Goal: Information Seeking & Learning: Find specific fact

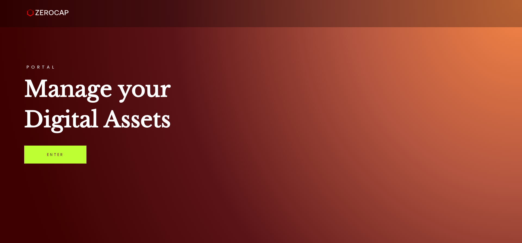
click at [56, 153] on link "Enter" at bounding box center [55, 155] width 62 height 18
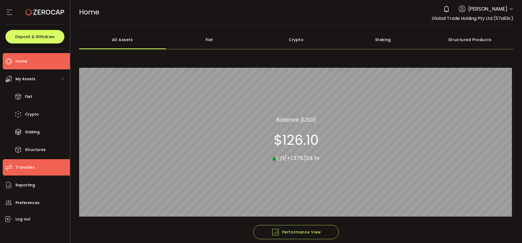
click at [28, 171] on span "Transfers" at bounding box center [25, 168] width 19 height 8
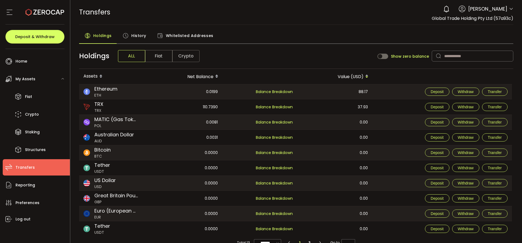
click at [182, 36] on span "Whitelisted Addresses" at bounding box center [190, 35] width 48 height 11
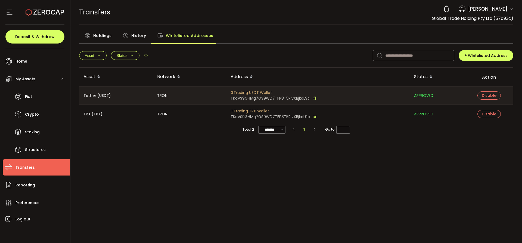
click at [133, 38] on span "History" at bounding box center [138, 35] width 15 height 11
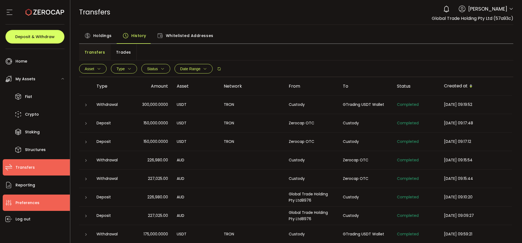
click at [35, 199] on span "Preferences" at bounding box center [28, 203] width 24 height 8
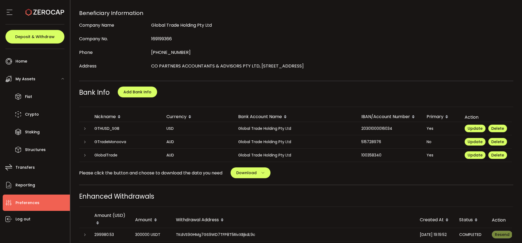
scroll to position [354, 0]
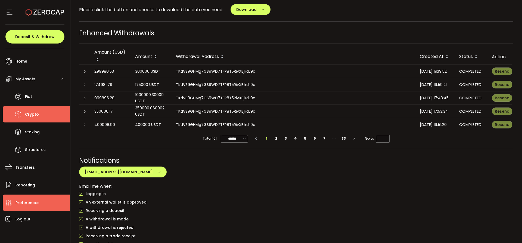
click at [26, 116] on span "Crypto" at bounding box center [32, 114] width 14 height 8
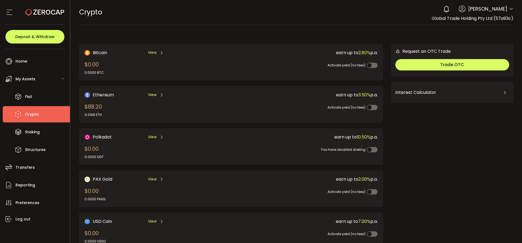
click at [149, 52] on span "View" at bounding box center [152, 53] width 9 height 6
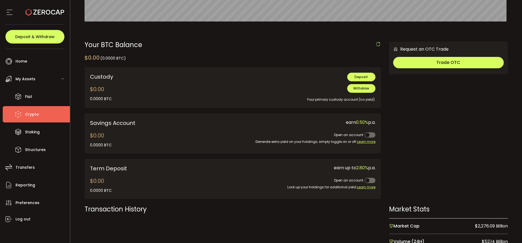
scroll to position [135, 0]
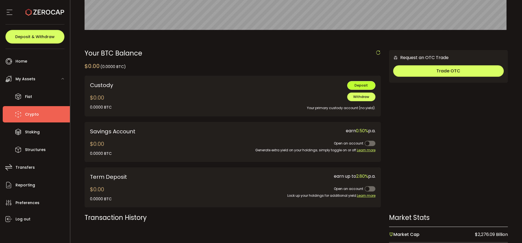
click at [366, 82] on button "Deposit" at bounding box center [361, 85] width 28 height 9
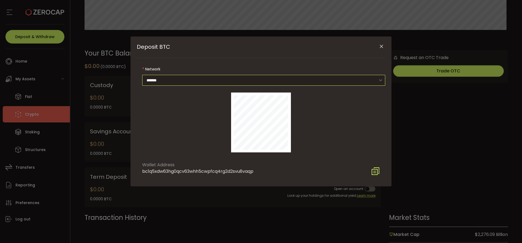
click at [191, 80] on input "*******" at bounding box center [263, 80] width 243 height 11
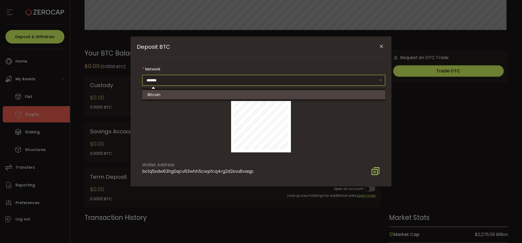
click at [187, 91] on li "Bitcoin" at bounding box center [264, 94] width 245 height 9
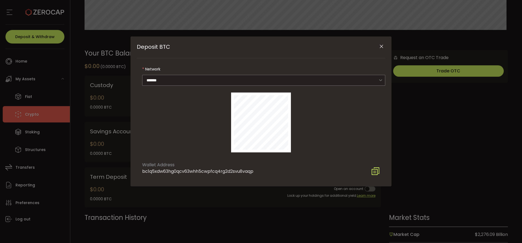
click at [381, 47] on icon "Close" at bounding box center [381, 46] width 5 height 5
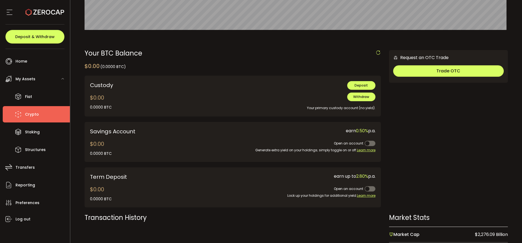
click at [252, 55] on div "Your BTC Balance" at bounding box center [233, 53] width 297 height 7
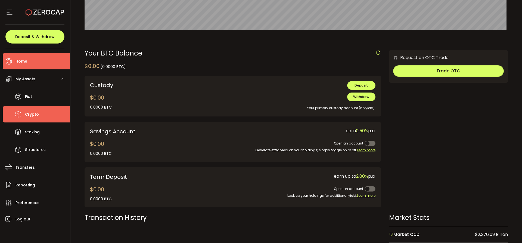
click at [41, 60] on li "Home" at bounding box center [36, 61] width 67 height 16
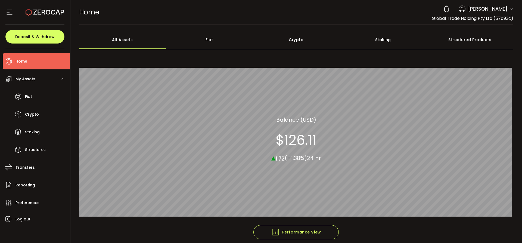
click at [304, 37] on div "Crypto" at bounding box center [296, 39] width 87 height 19
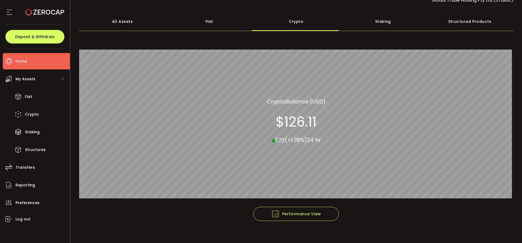
scroll to position [25, 0]
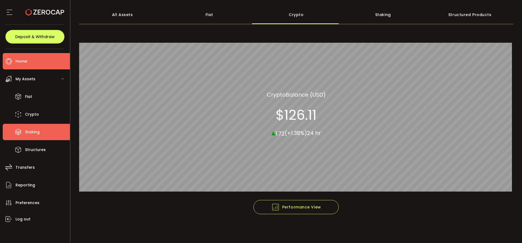
click at [26, 134] on span "Staking" at bounding box center [32, 132] width 15 height 8
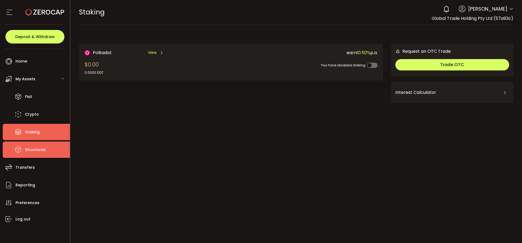
click at [45, 153] on li "Structures" at bounding box center [36, 149] width 67 height 16
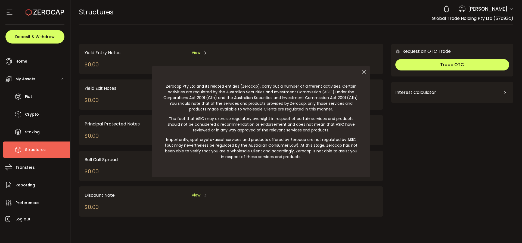
click at [367, 70] on icon at bounding box center [364, 71] width 11 height 11
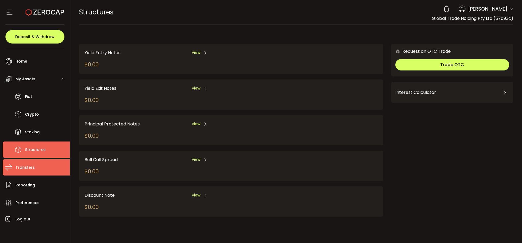
click at [37, 168] on li "Transfers" at bounding box center [36, 167] width 67 height 16
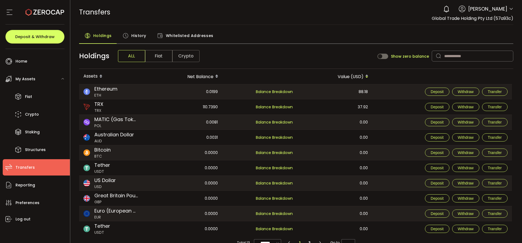
click at [129, 37] on div "History" at bounding box center [134, 37] width 35 height 14
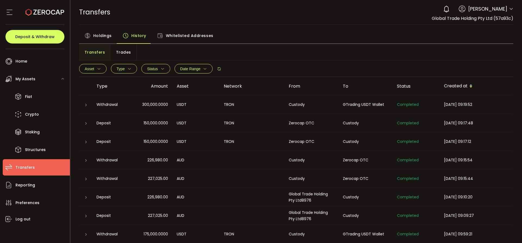
click at [172, 37] on span "Whitelisted Addresses" at bounding box center [190, 35] width 48 height 11
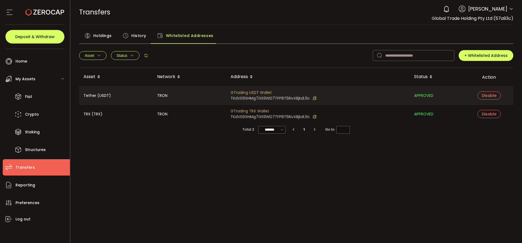
click at [143, 38] on span "History" at bounding box center [138, 35] width 15 height 11
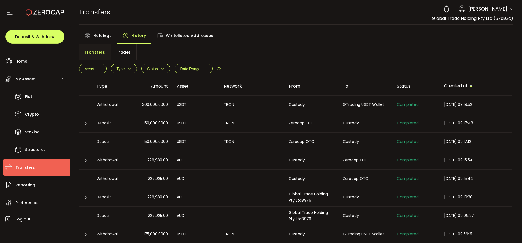
click at [116, 51] on span "Trades" at bounding box center [123, 52] width 15 height 11
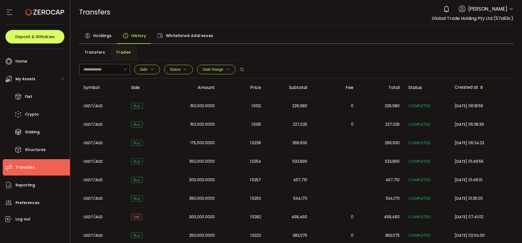
click at [234, 106] on div "1.5132" at bounding box center [242, 106] width 46 height 6
click at [190, 165] on td "350,000.0000" at bounding box center [196, 161] width 46 height 19
click at [12, 186] on icon at bounding box center [9, 185] width 8 height 8
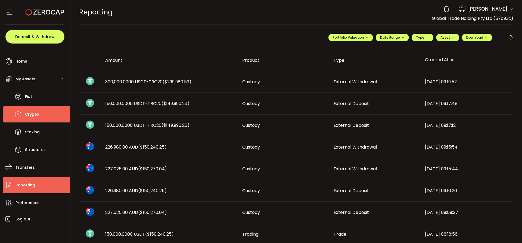
click at [30, 114] on span "Crypto" at bounding box center [32, 114] width 14 height 8
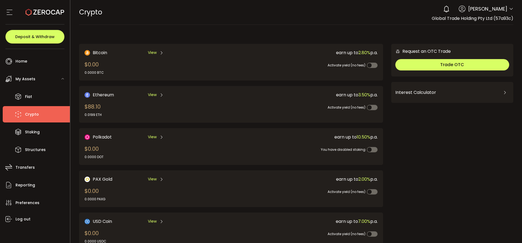
click at [151, 96] on span "View" at bounding box center [152, 95] width 9 height 6
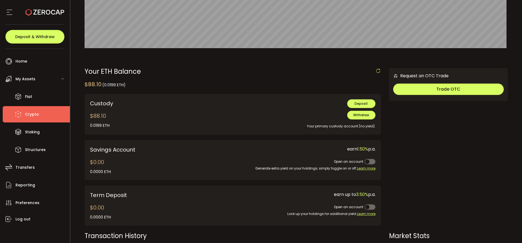
scroll to position [163, 0]
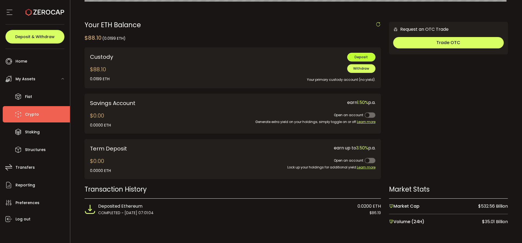
click at [362, 54] on button "Deposit" at bounding box center [361, 57] width 28 height 9
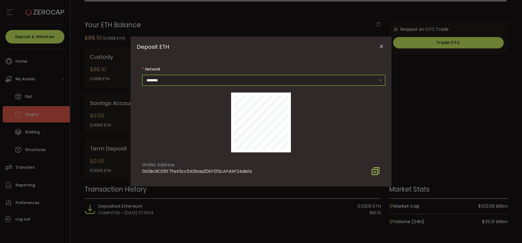
click at [201, 81] on input "********" at bounding box center [263, 80] width 243 height 11
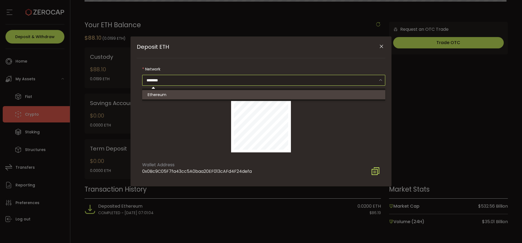
click at [188, 133] on div "Deposit ETH" at bounding box center [261, 122] width 249 height 71
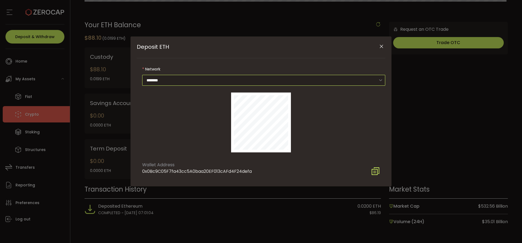
click at [179, 81] on input "********" at bounding box center [263, 80] width 243 height 11
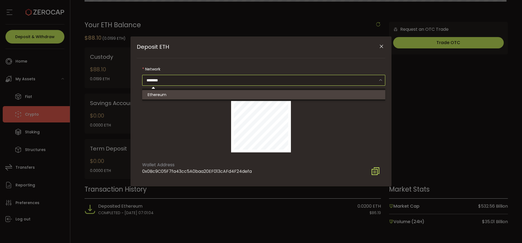
click at [179, 94] on li "Ethereum" at bounding box center [264, 94] width 245 height 9
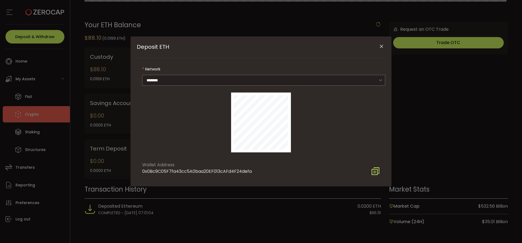
click at [179, 113] on div "Deposit ETH" at bounding box center [261, 122] width 249 height 71
drag, startPoint x: 155, startPoint y: 171, endPoint x: 268, endPoint y: 172, distance: 112.9
click at [268, 172] on div "Wallet Address 0x0Bc9C05F7fa43cc5A0baa20EF013cAFd4F24defa" at bounding box center [261, 166] width 249 height 17
click at [293, 166] on div "Wallet Address 0x0Bc9C05F7fa43cc5A0baa20EF013cAFd4F24defa" at bounding box center [261, 166] width 249 height 17
click at [381, 45] on icon "Close" at bounding box center [381, 46] width 5 height 5
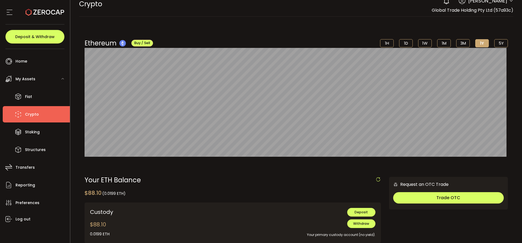
scroll to position [0, 0]
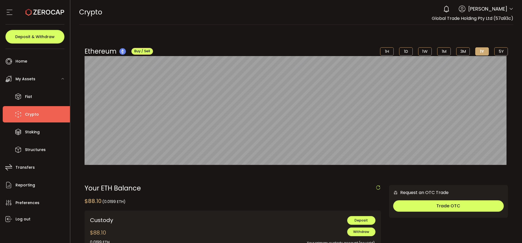
click at [33, 118] on span "Crypto" at bounding box center [32, 114] width 14 height 8
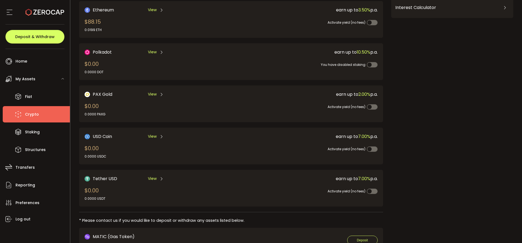
scroll to position [29, 0]
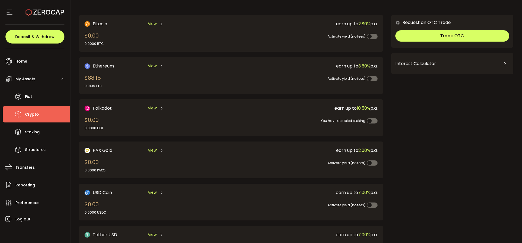
click at [153, 67] on span "View" at bounding box center [152, 66] width 9 height 6
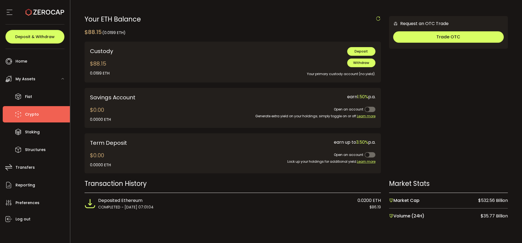
scroll to position [171, 0]
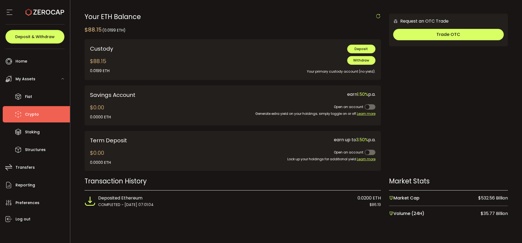
click at [106, 205] on span "COMPLETED ~ [DATE] 07:01:04" at bounding box center [126, 205] width 56 height 6
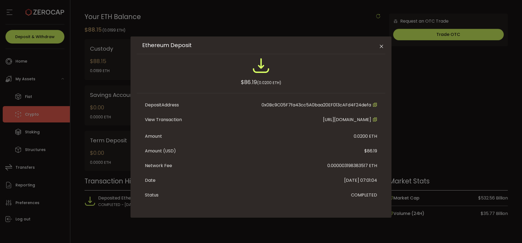
click at [381, 46] on icon "Close" at bounding box center [381, 46] width 5 height 5
